Goal: Communication & Community: Answer question/provide support

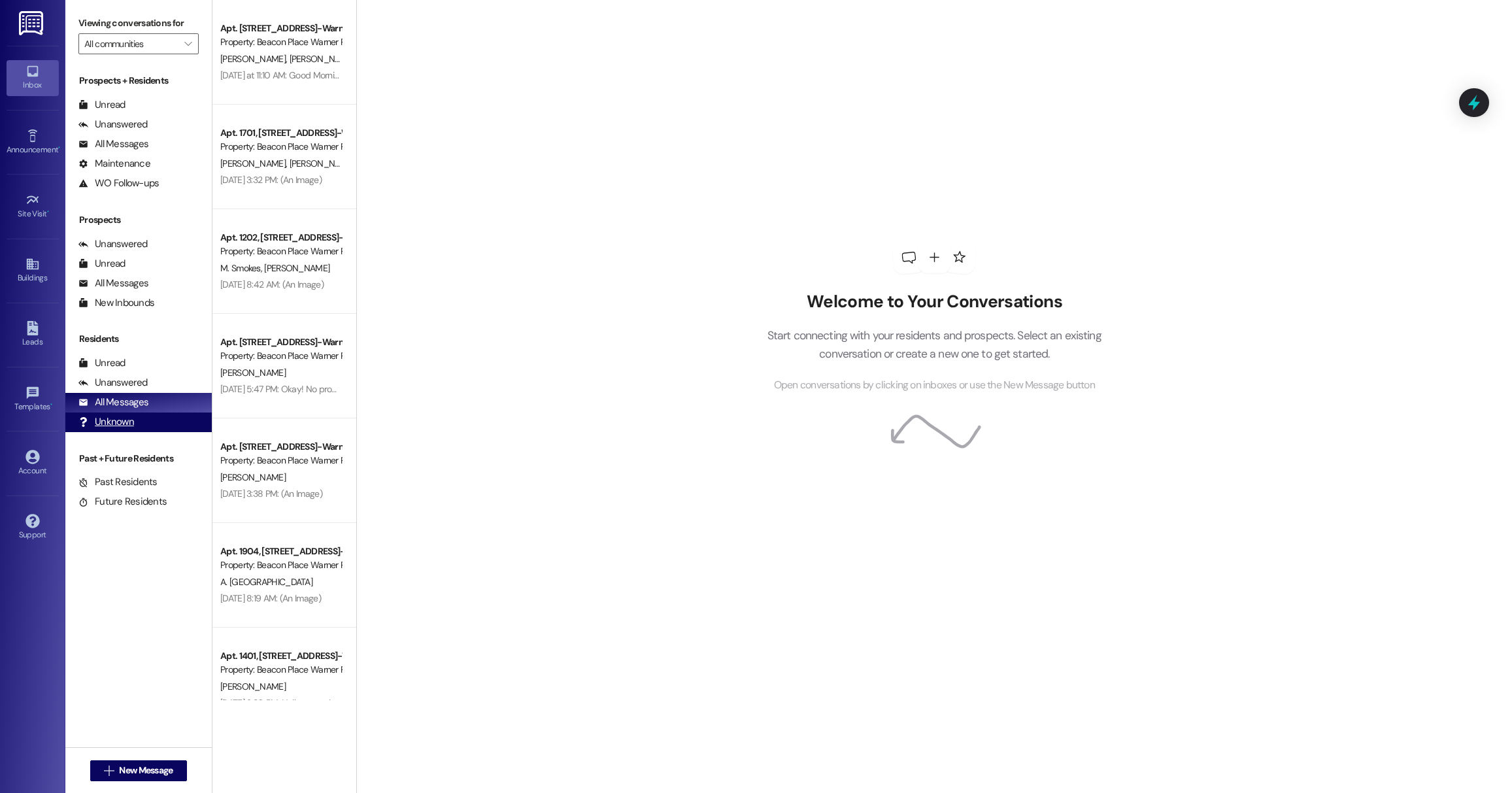
click at [124, 419] on div "Unknown" at bounding box center [106, 421] width 55 height 14
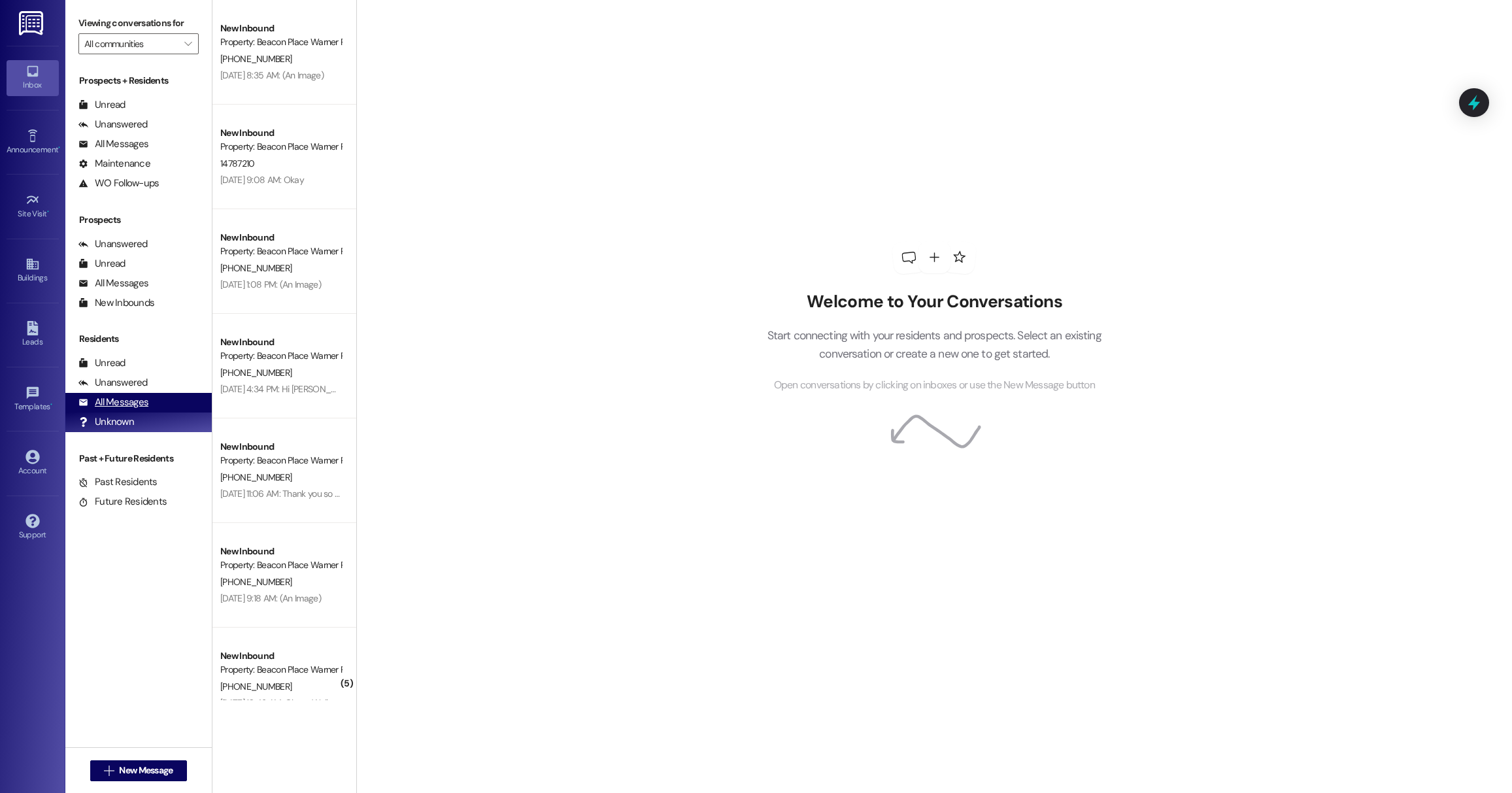
click at [122, 406] on div "All Messages" at bounding box center [113, 402] width 70 height 14
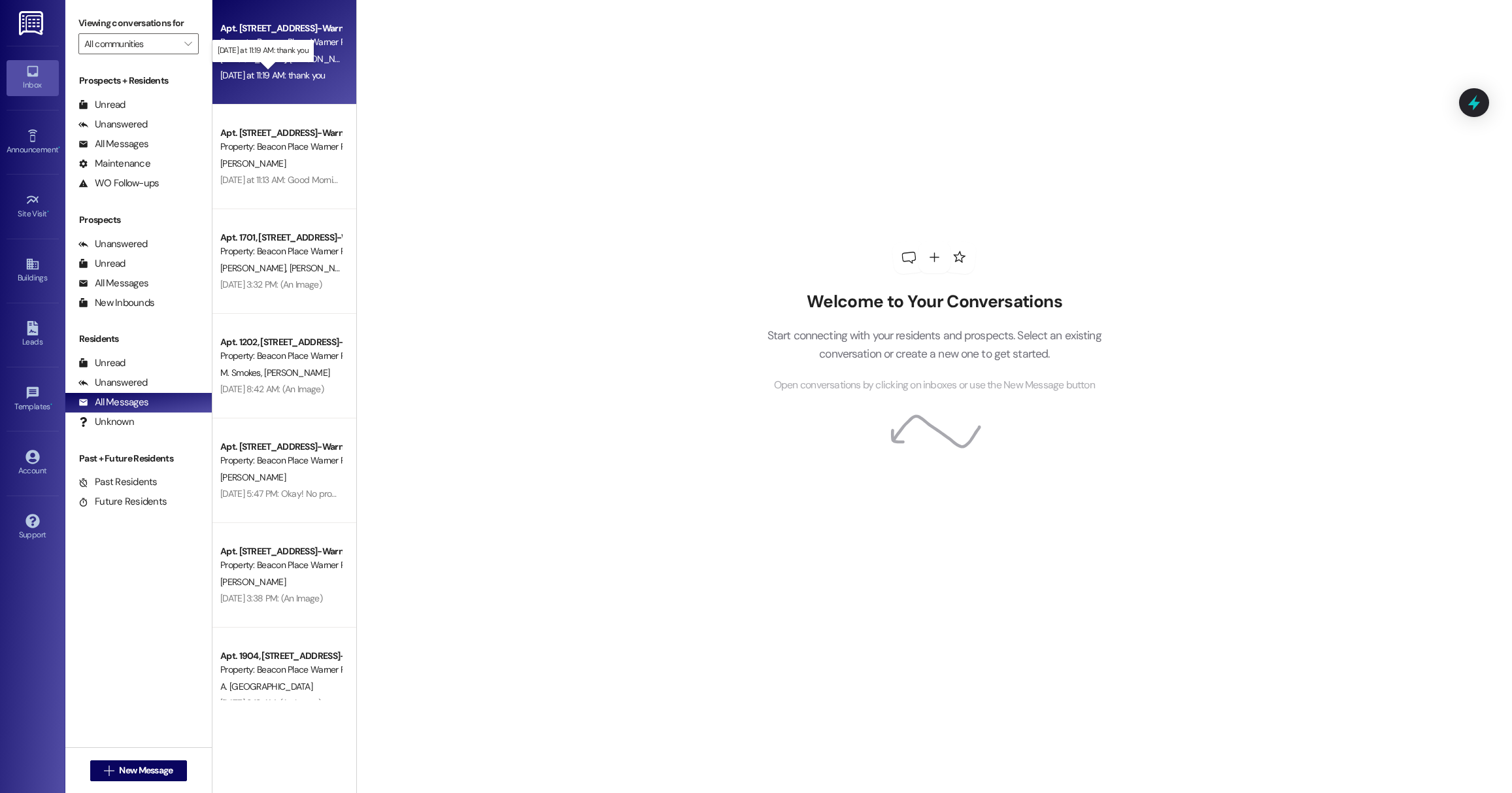
click at [254, 77] on div "[DATE] at 11:19 AM: thank you [DATE] at 11:19 AM: thank you" at bounding box center [273, 75] width 105 height 12
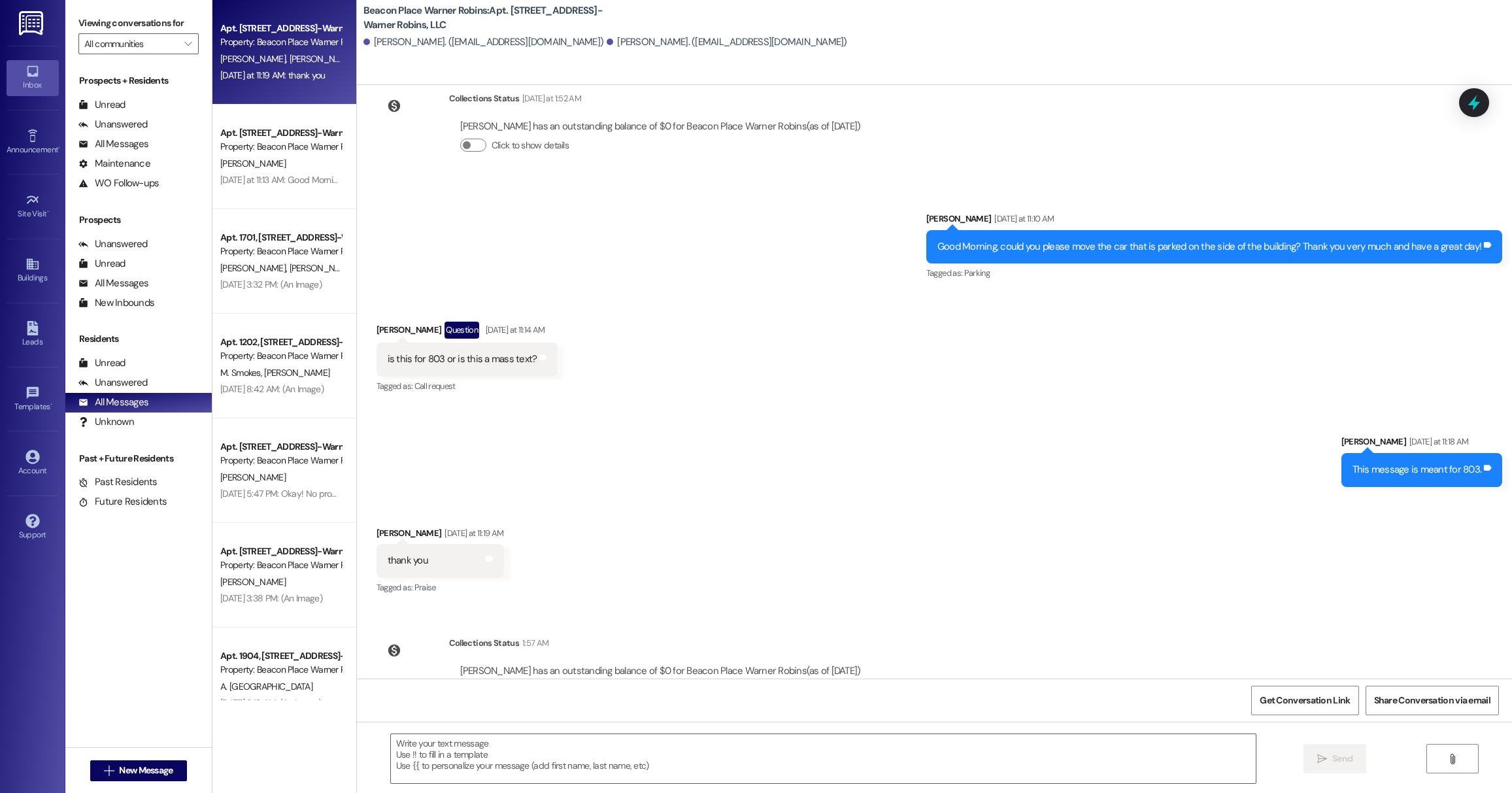
scroll to position [14430, 0]
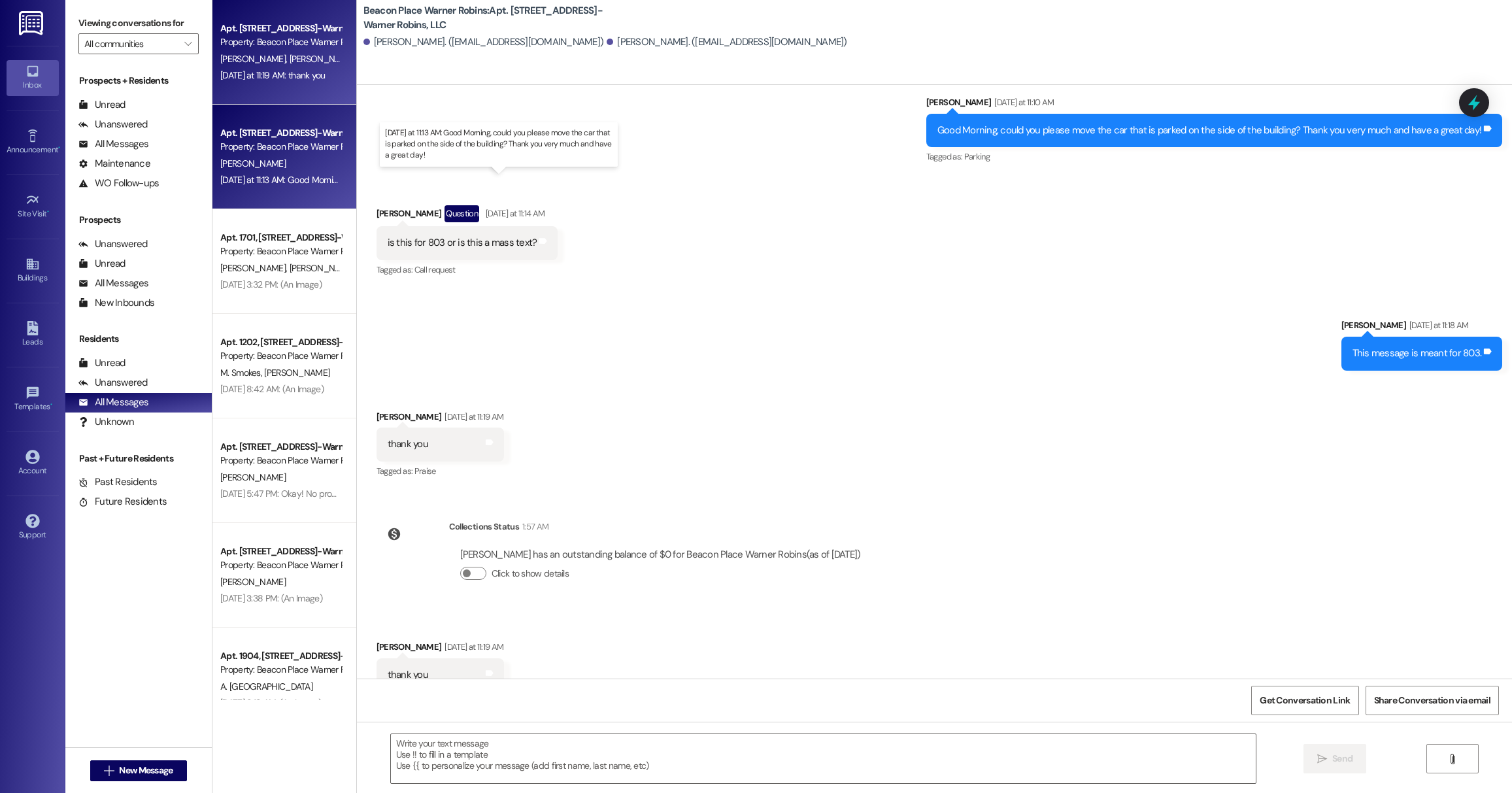
click at [285, 176] on div "[DATE] at 11:13 AM: Good Morning, could you please move the car that is parked …" at bounding box center [505, 180] width 571 height 12
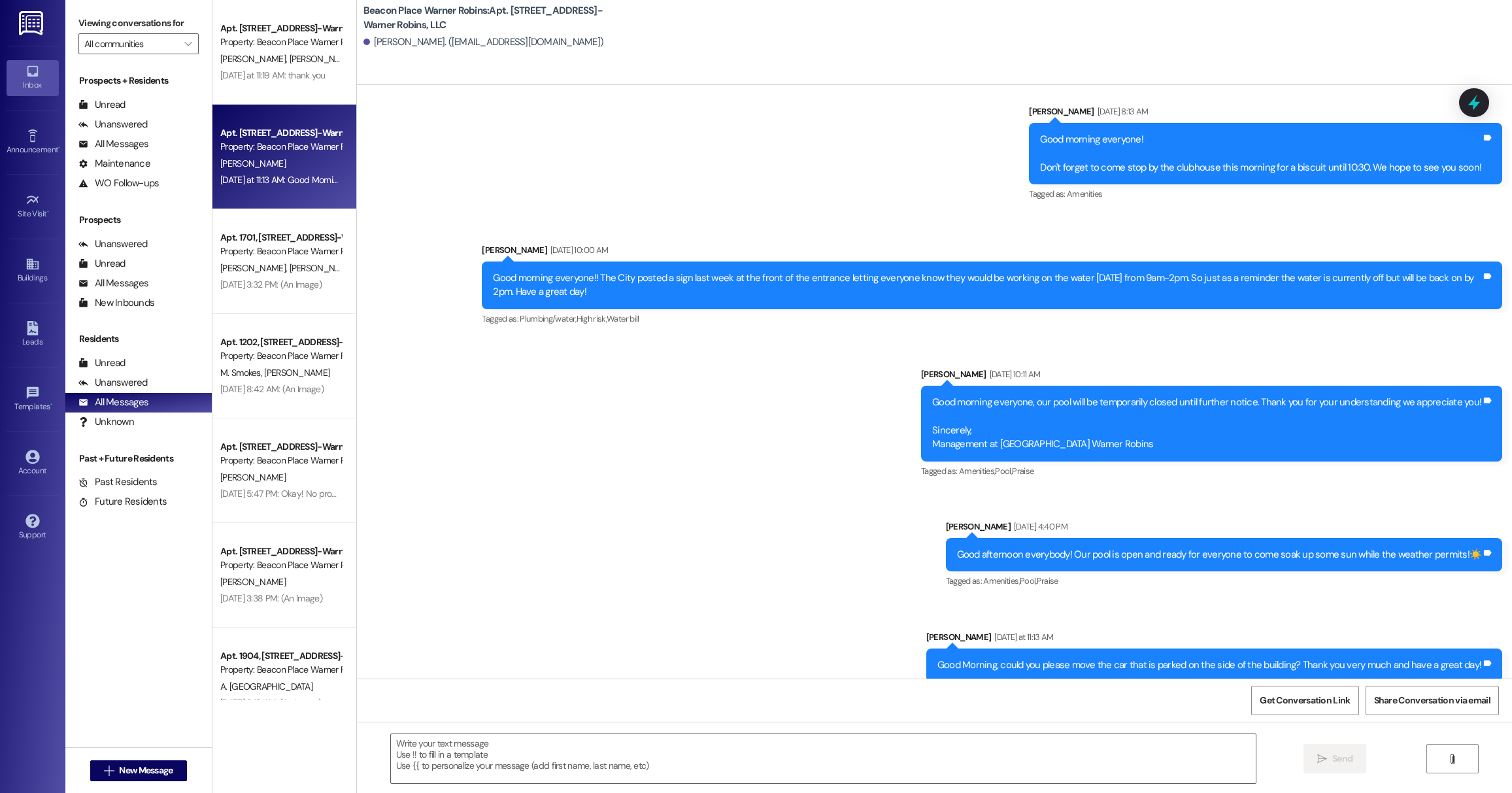
scroll to position [10079, 0]
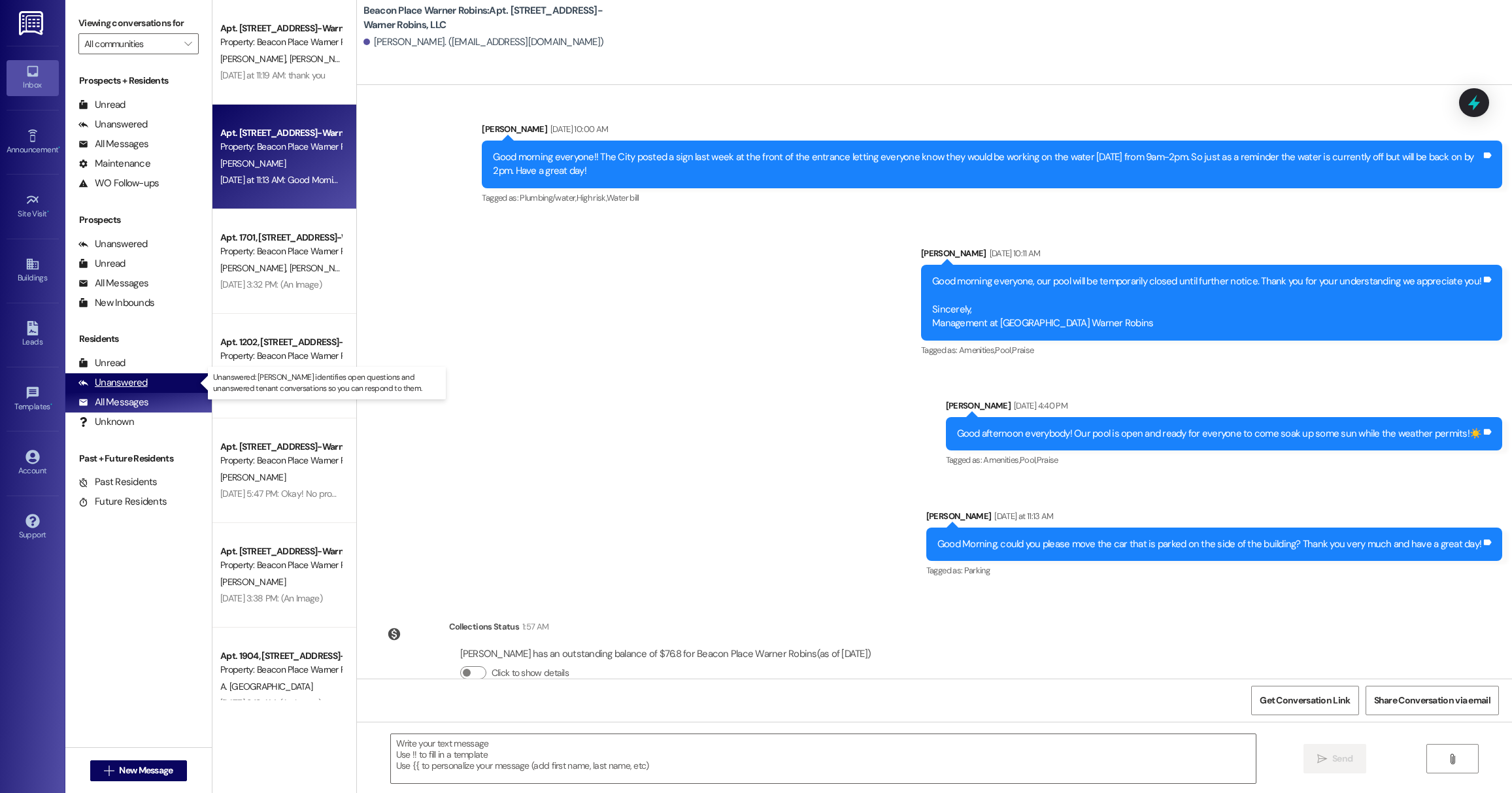
click at [107, 384] on div "Unanswered" at bounding box center [113, 382] width 70 height 14
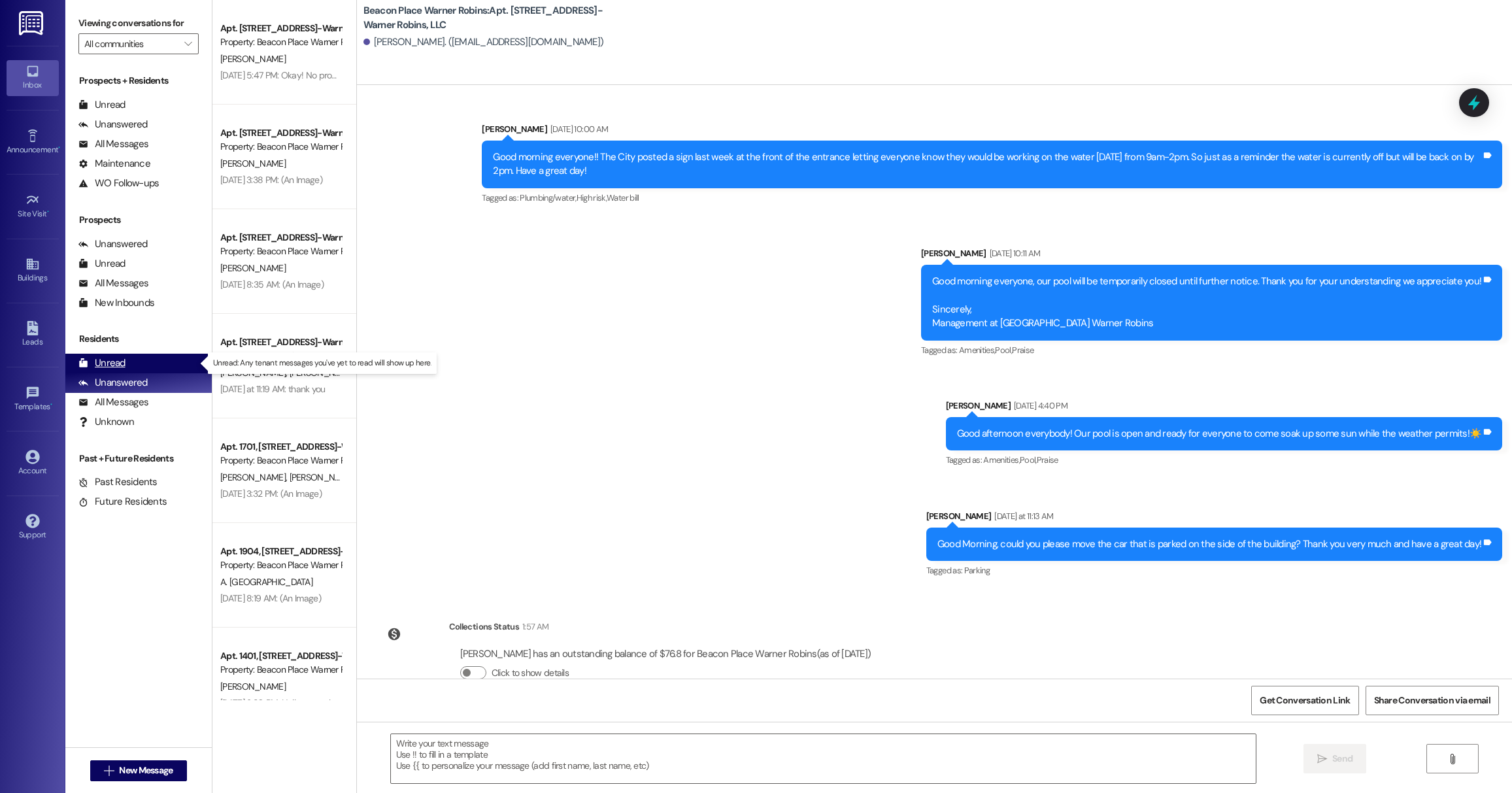
click at [109, 365] on div "Unread" at bounding box center [102, 362] width 47 height 14
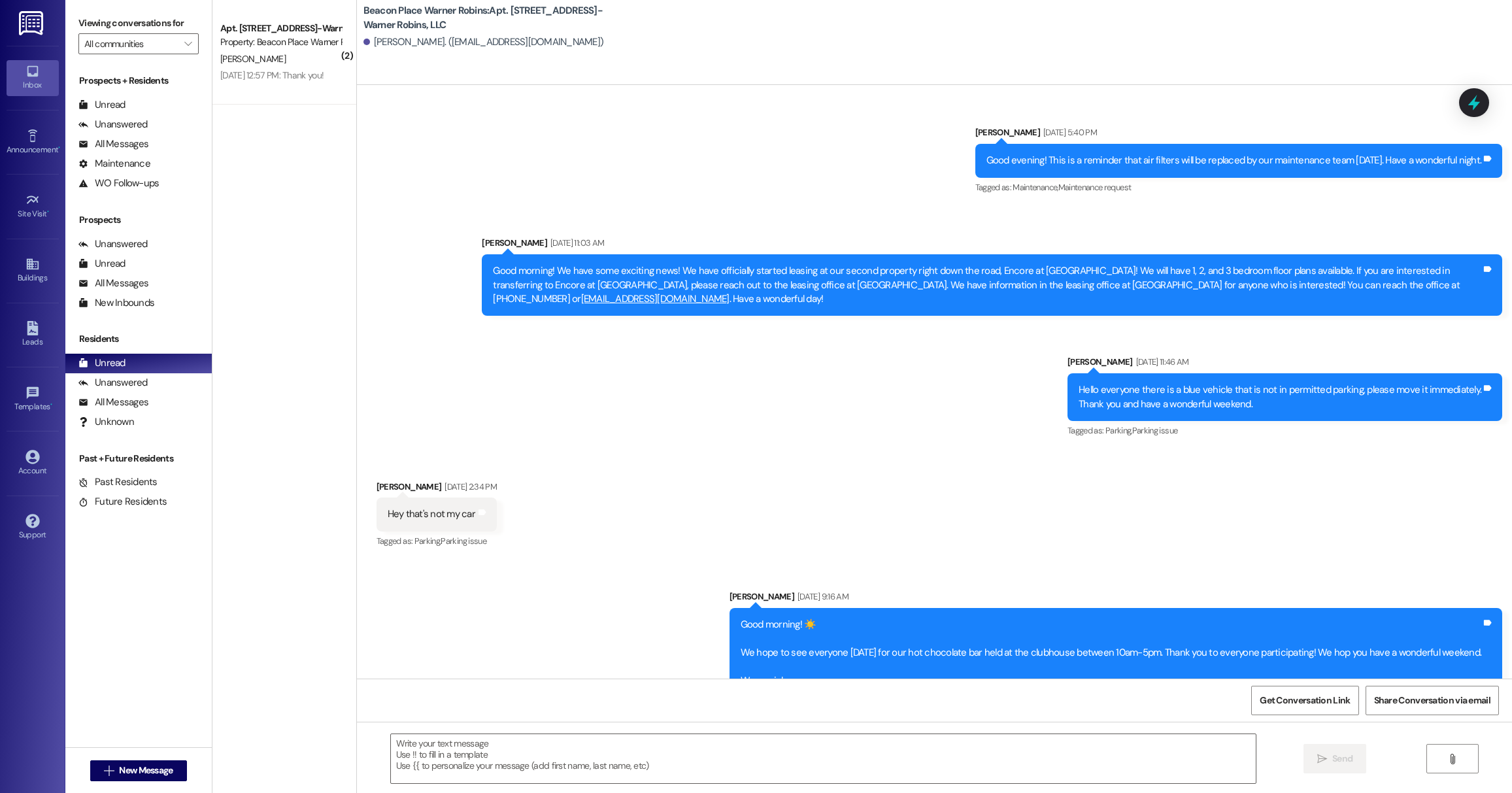
scroll to position [6737, 0]
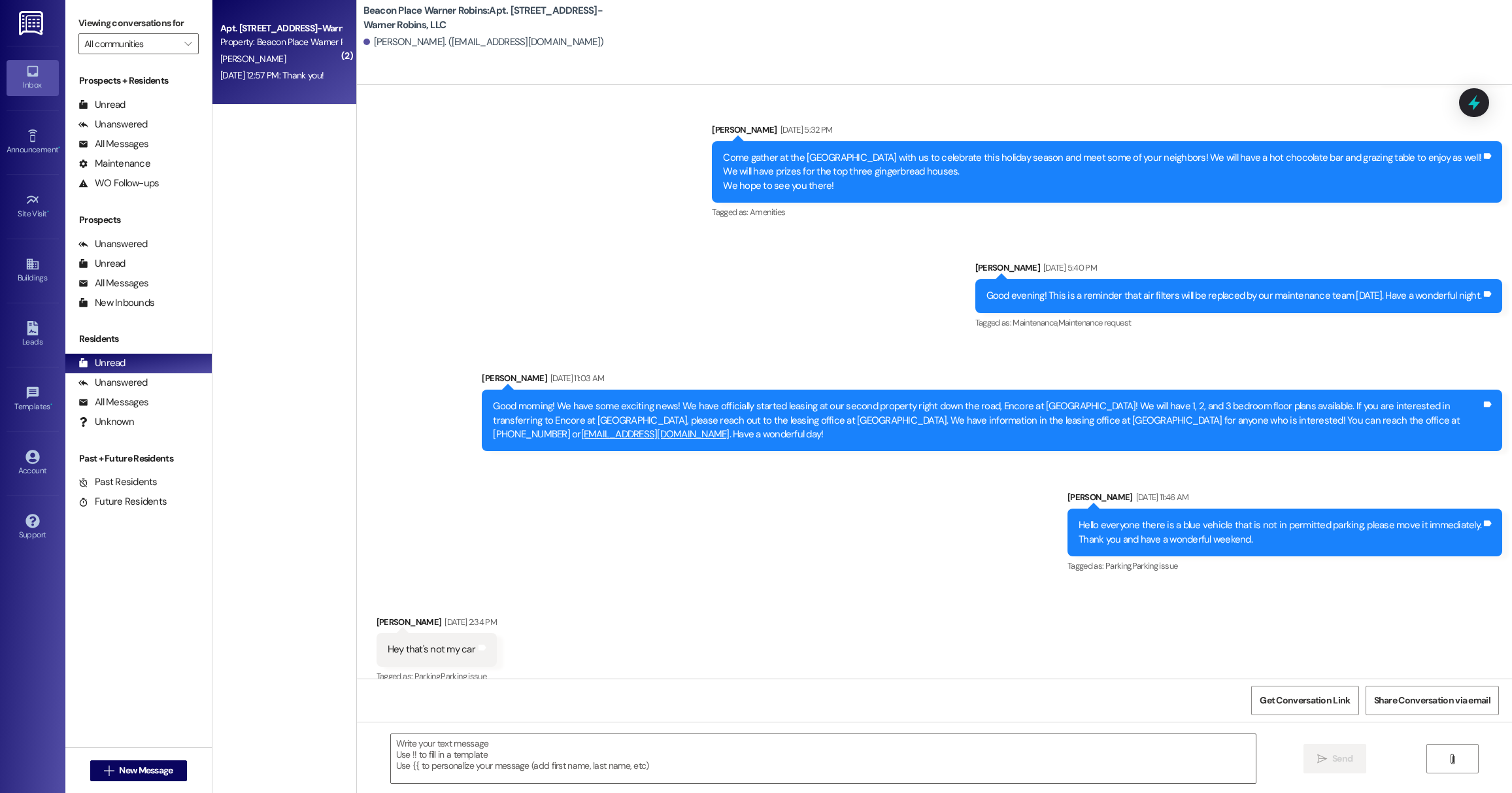
click at [269, 78] on div "[DATE] 12:57 PM: Thank you! [DATE] 12:57 PM: Thank you!" at bounding box center [271, 75] width 103 height 12
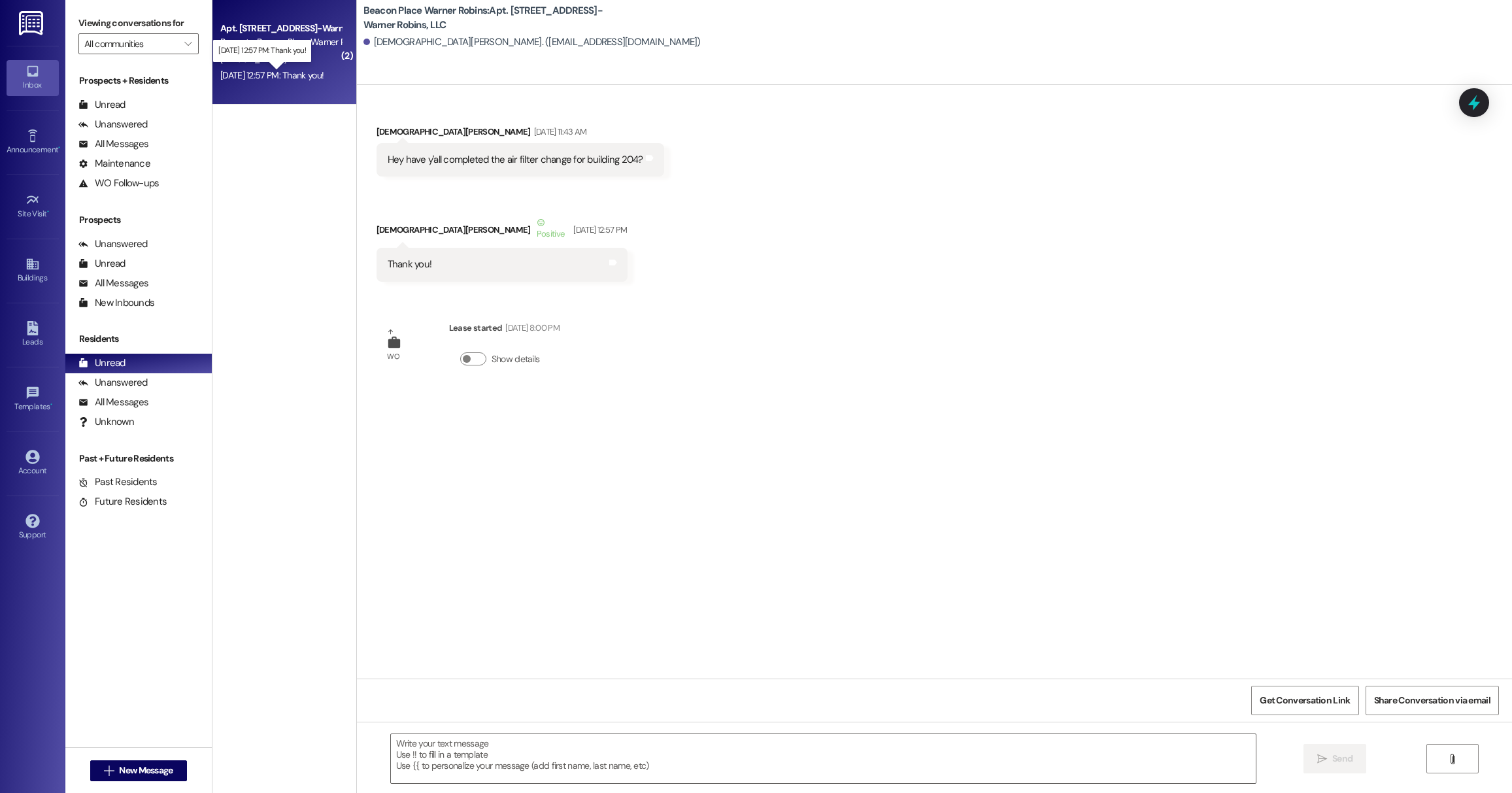
scroll to position [0, 0]
click at [161, 389] on div "Unanswered (16)" at bounding box center [139, 383] width 146 height 20
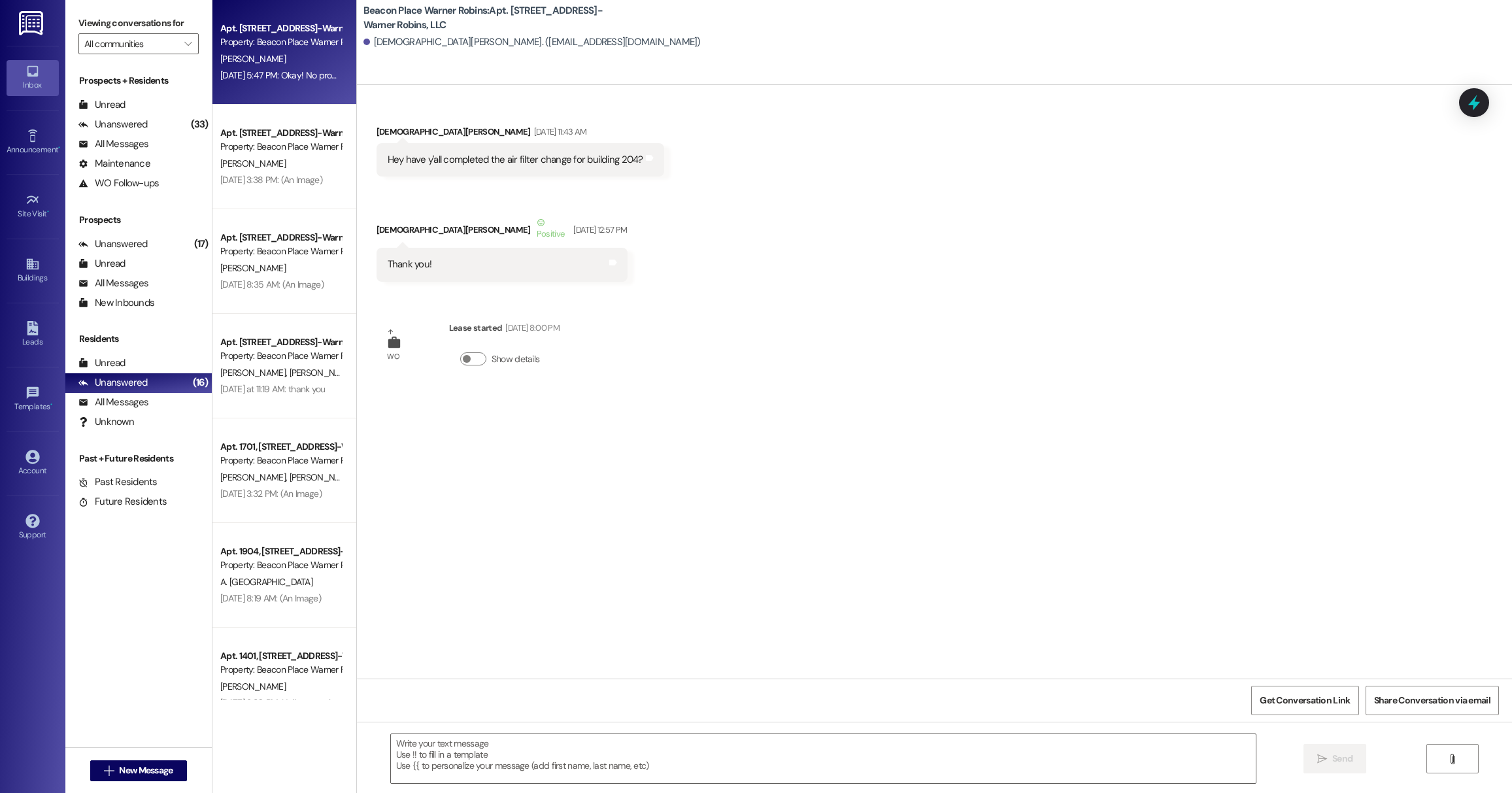
click at [276, 58] on div "[PERSON_NAME]" at bounding box center [281, 59] width 124 height 16
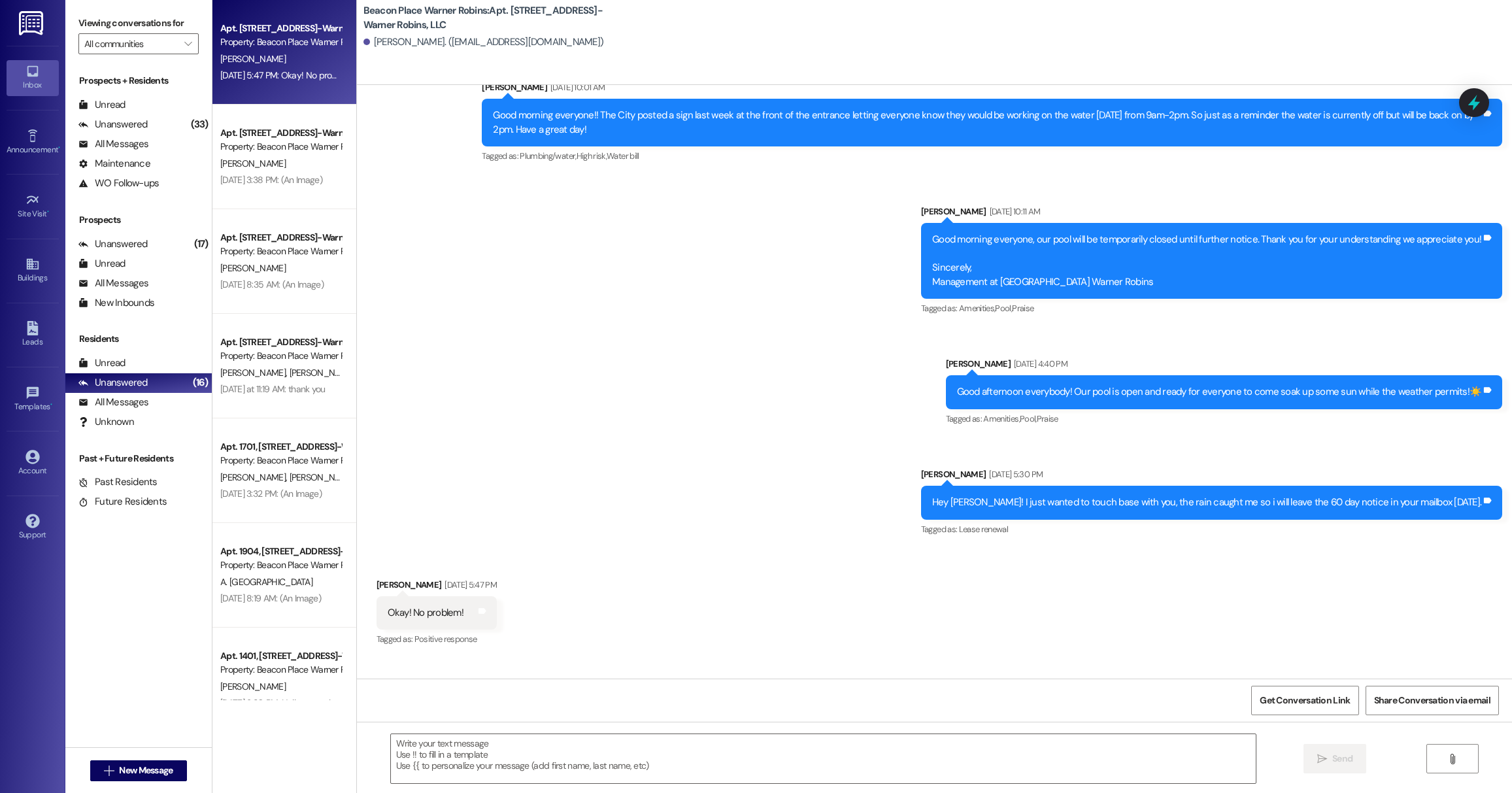
scroll to position [2307, 0]
